Goal: Task Accomplishment & Management: Understand process/instructions

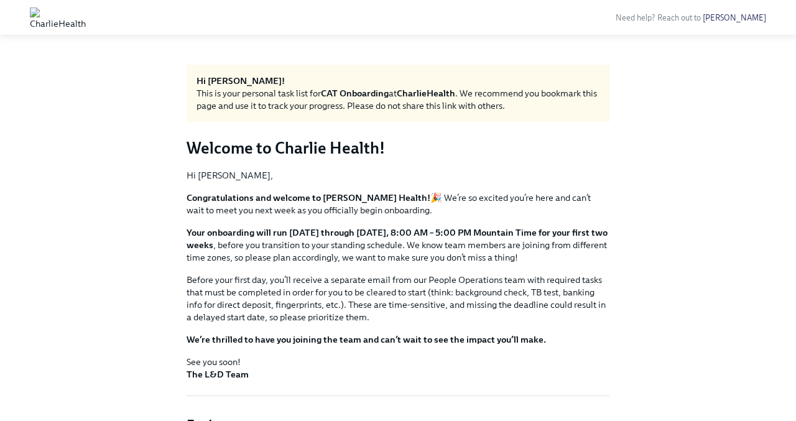
click at [86, 16] on img at bounding box center [58, 17] width 56 height 20
click at [46, 11] on img at bounding box center [58, 17] width 56 height 20
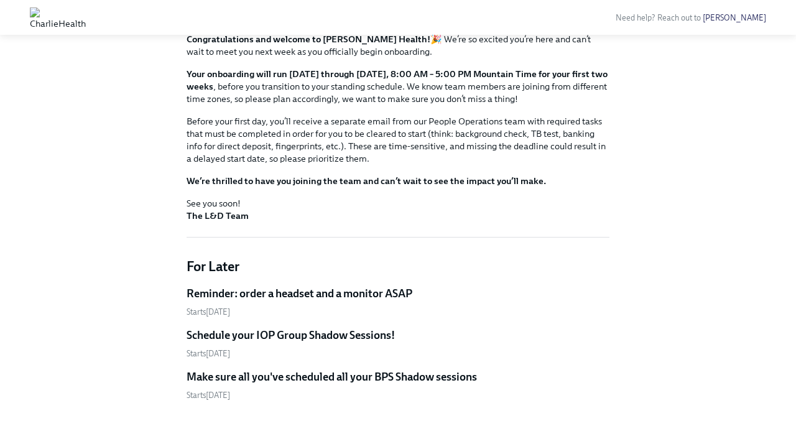
scroll to position [198, 0]
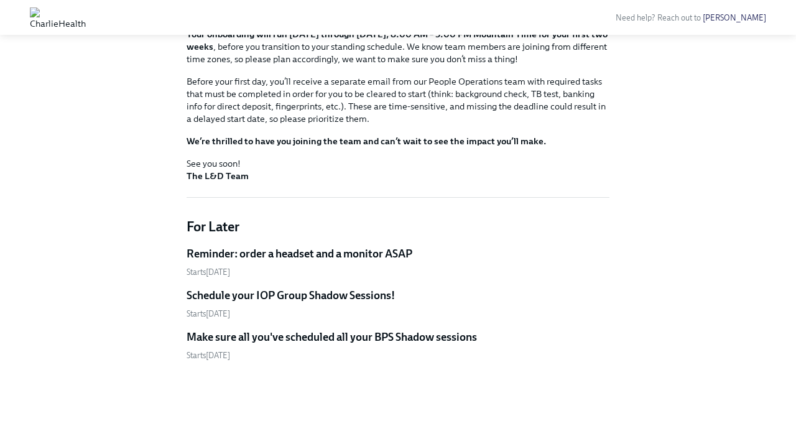
click at [322, 246] on h5 "Reminder: order a headset and a monitor ASAP" at bounding box center [300, 253] width 226 height 15
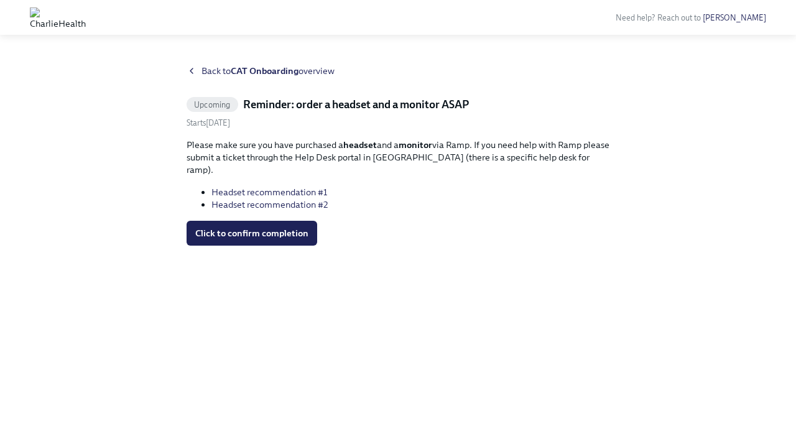
click at [196, 71] on icon at bounding box center [192, 71] width 10 height 10
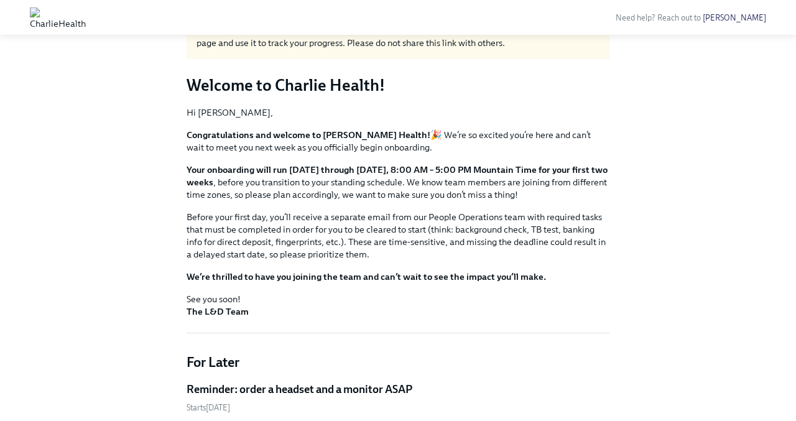
scroll to position [198, 0]
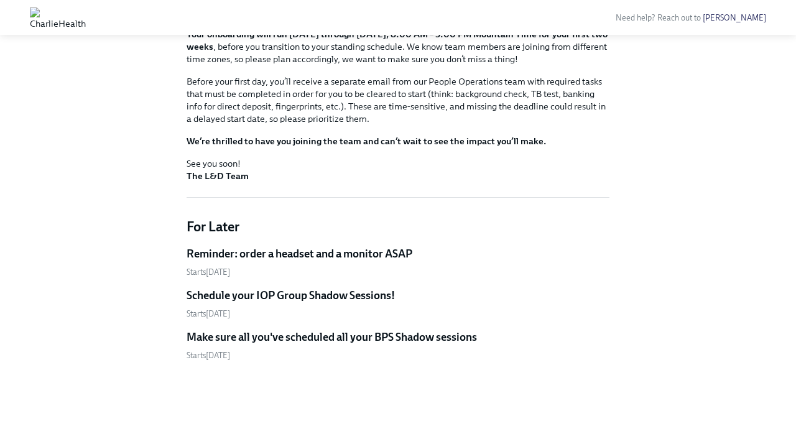
click at [239, 299] on h5 "Schedule your IOP Group Shadow Sessions!" at bounding box center [291, 295] width 208 height 15
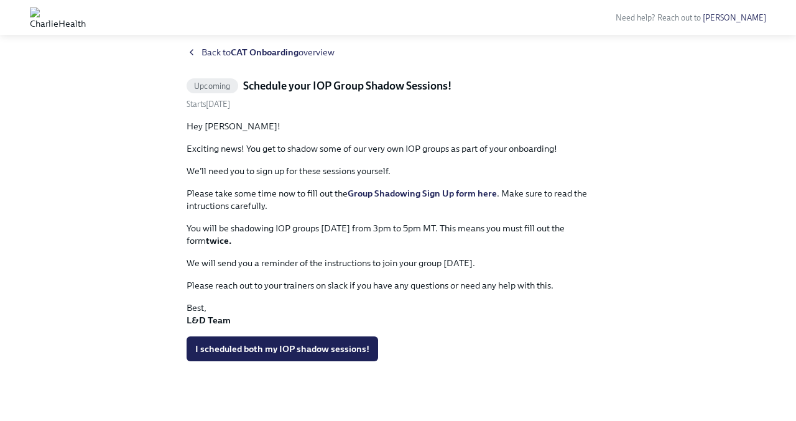
scroll to position [19, 0]
click at [198, 47] on div "Back to CAT Onboarding overview" at bounding box center [398, 52] width 423 height 12
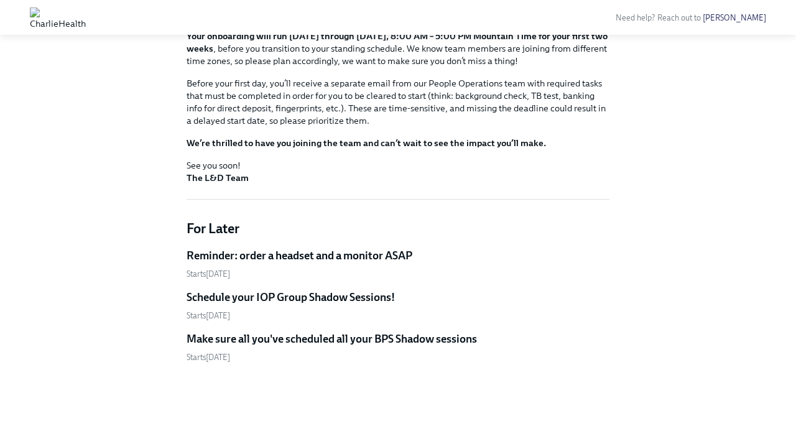
scroll to position [198, 0]
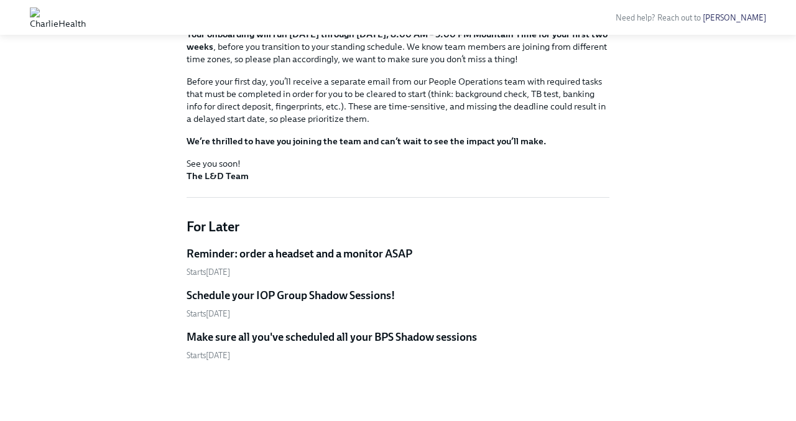
click at [245, 339] on h5 "Make sure all you've scheduled all your BPS Shadow sessions" at bounding box center [332, 337] width 291 height 15
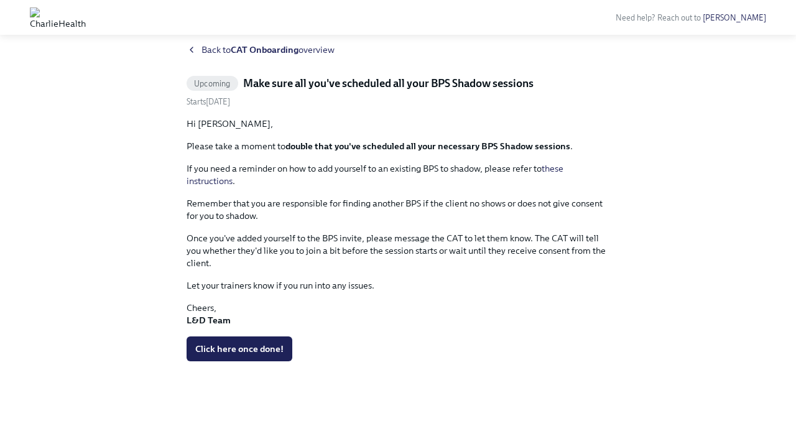
scroll to position [21, 0]
click at [217, 182] on link "these instructions" at bounding box center [375, 175] width 377 height 24
click at [210, 44] on span "Back to CAT Onboarding overview" at bounding box center [268, 50] width 133 height 12
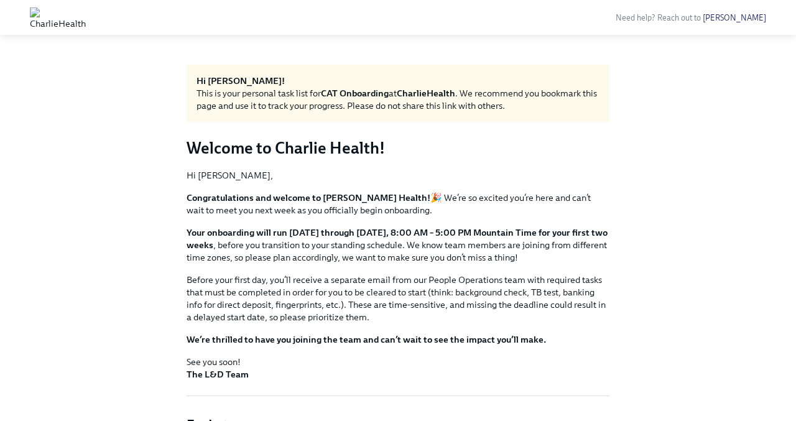
click at [294, 149] on h3 "Welcome to Charlie Health!" at bounding box center [398, 148] width 423 height 22
